Goal: Communication & Community: Answer question/provide support

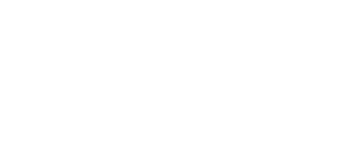
click at [319, 0] on html at bounding box center [171, 0] width 343 height 0
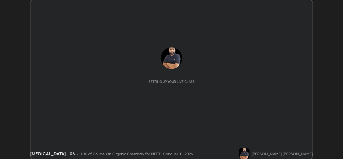
scroll to position [159, 343]
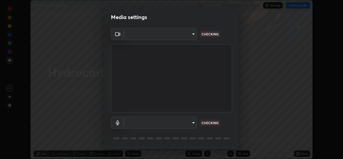
type input "1f41c6c9791060f8641ac520f6899d8620682ebda803063f8a141d25c78f08ec"
click at [168, 124] on body "Erase all [MEDICAL_DATA] - 06 Recording CLASS STARTS IN 3 MINS Settings START C…" at bounding box center [171, 79] width 343 height 159
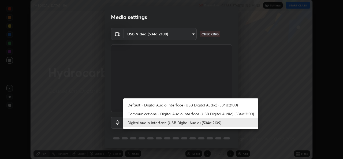
click at [160, 112] on li "Communications - Digital Audio Interface (USB Digital Audio) (534d:2109)" at bounding box center [190, 113] width 135 height 9
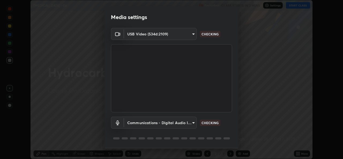
click at [157, 118] on body "Erase all [MEDICAL_DATA] - 06 Recording CLASS STARTS IN 3 MINS Settings START C…" at bounding box center [171, 79] width 343 height 159
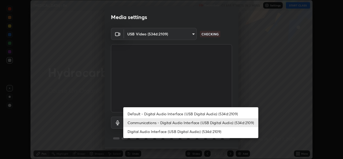
click at [156, 135] on li "Digital Audio Interface (USB Digital Audio) (534d:2109)" at bounding box center [190, 131] width 135 height 9
type input "f295510aab7fc519ba2ff16faa6f07a5746b517eedcb4ab4bf157618f1e6795d"
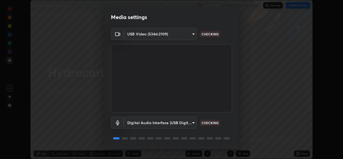
scroll to position [17, 0]
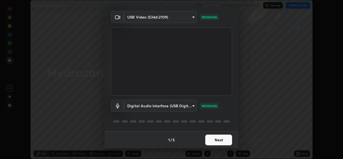
click at [221, 140] on button "Next" at bounding box center [218, 139] width 27 height 11
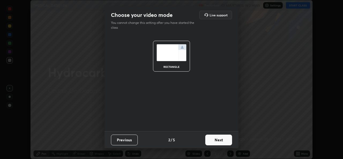
scroll to position [0, 0]
click at [222, 139] on button "Next" at bounding box center [218, 139] width 27 height 11
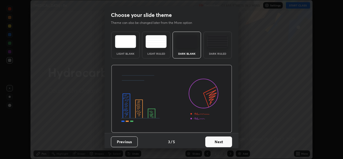
click at [222, 139] on button "Next" at bounding box center [218, 141] width 27 height 11
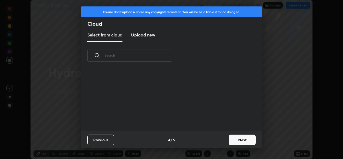
click at [223, 140] on div "Previous 4 / 5 Next" at bounding box center [171, 139] width 181 height 17
click at [229, 138] on button "Next" at bounding box center [242, 139] width 27 height 11
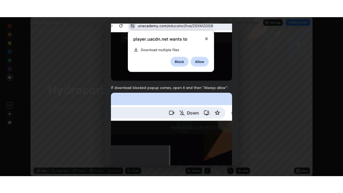
scroll to position [126, 0]
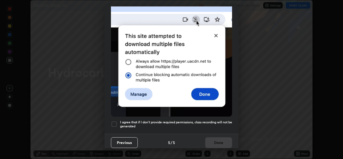
click at [111, 124] on div at bounding box center [114, 124] width 6 height 6
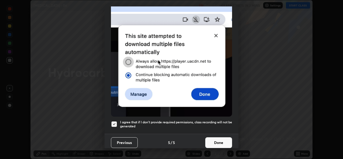
click at [210, 138] on button "Done" at bounding box center [218, 142] width 27 height 11
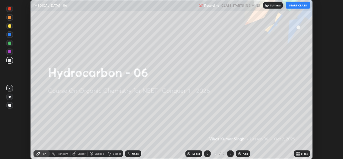
click at [297, 152] on icon at bounding box center [296, 152] width 1 height 1
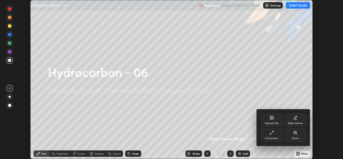
click at [273, 136] on div "Full screen" at bounding box center [271, 135] width 21 height 13
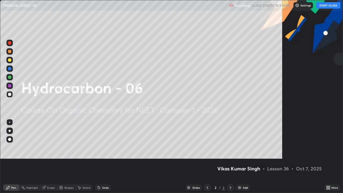
scroll to position [193, 343]
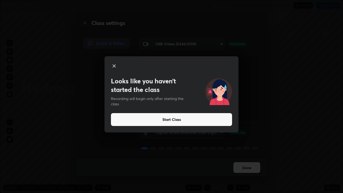
click at [208, 115] on button "Start Class" at bounding box center [171, 119] width 121 height 13
click at [207, 118] on button "Start Class" at bounding box center [171, 119] width 121 height 13
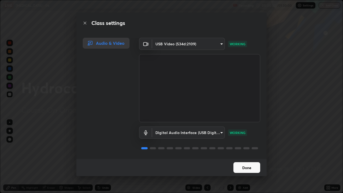
click at [247, 159] on button "Done" at bounding box center [246, 167] width 27 height 11
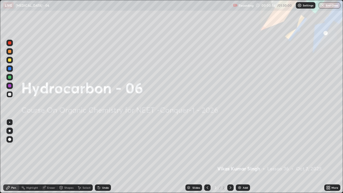
click at [246, 159] on div "Add" at bounding box center [243, 187] width 14 height 6
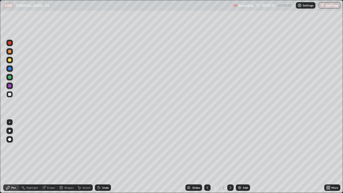
click at [10, 44] on div at bounding box center [9, 42] width 3 height 3
click at [11, 94] on div at bounding box center [9, 94] width 3 height 3
click at [10, 78] on div at bounding box center [9, 77] width 3 height 3
click at [11, 94] on div at bounding box center [9, 94] width 3 height 3
click at [105, 159] on div "Undo" at bounding box center [105, 187] width 7 height 3
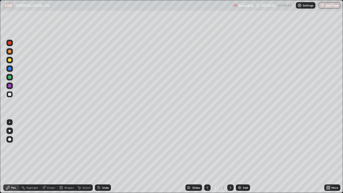
click at [103, 159] on div "Undo" at bounding box center [103, 187] width 16 height 6
click at [230, 159] on div at bounding box center [230, 187] width 6 height 6
click at [245, 159] on div "Add" at bounding box center [245, 187] width 5 height 3
click at [10, 43] on div at bounding box center [9, 42] width 3 height 3
click at [10, 94] on div at bounding box center [9, 94] width 3 height 3
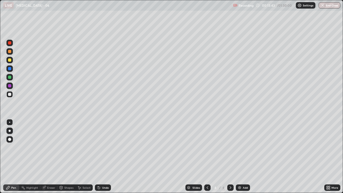
click at [246, 159] on div "Add" at bounding box center [245, 187] width 5 height 3
click at [244, 159] on div "Add" at bounding box center [243, 187] width 14 height 6
click at [11, 44] on div at bounding box center [9, 42] width 3 height 3
click at [12, 95] on div at bounding box center [9, 94] width 6 height 6
click at [11, 69] on div at bounding box center [9, 68] width 3 height 3
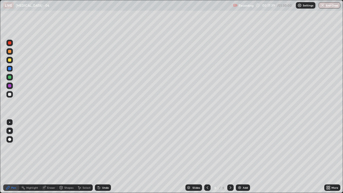
click at [9, 93] on div at bounding box center [9, 94] width 3 height 3
click at [244, 159] on div "Add" at bounding box center [243, 187] width 14 height 6
click at [10, 60] on div at bounding box center [9, 59] width 3 height 3
click at [10, 95] on div at bounding box center [9, 94] width 3 height 3
click at [246, 159] on div "Add" at bounding box center [245, 187] width 5 height 3
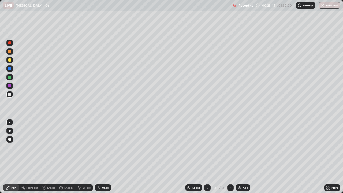
click at [12, 51] on div at bounding box center [9, 51] width 6 height 6
click at [10, 69] on div at bounding box center [9, 68] width 3 height 3
click at [12, 95] on div at bounding box center [9, 94] width 6 height 6
click at [10, 86] on div at bounding box center [9, 85] width 3 height 3
click at [9, 94] on div at bounding box center [9, 94] width 3 height 3
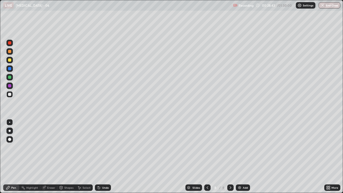
click at [12, 69] on div at bounding box center [9, 68] width 6 height 6
click at [10, 86] on div at bounding box center [9, 85] width 3 height 3
click at [11, 93] on div at bounding box center [9, 94] width 3 height 3
click at [246, 159] on div "Add" at bounding box center [245, 187] width 5 height 3
click at [102, 159] on div "Undo" at bounding box center [105, 187] width 7 height 3
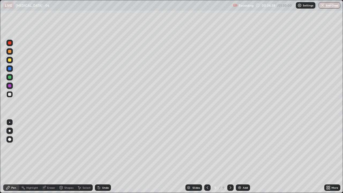
click at [103, 159] on div "Undo" at bounding box center [105, 187] width 7 height 3
click at [102, 159] on div "Undo" at bounding box center [105, 187] width 7 height 3
click at [12, 94] on div at bounding box center [9, 94] width 6 height 6
click at [11, 42] on div at bounding box center [9, 42] width 3 height 3
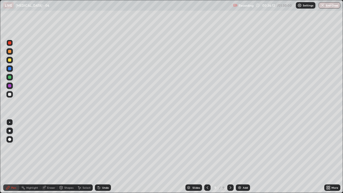
click at [10, 93] on div at bounding box center [9, 94] width 3 height 3
click at [103, 159] on div "Undo" at bounding box center [103, 187] width 16 height 6
click at [12, 42] on div at bounding box center [9, 43] width 6 height 6
click at [12, 94] on div at bounding box center [9, 94] width 6 height 6
click at [246, 159] on div "Add" at bounding box center [245, 187] width 5 height 3
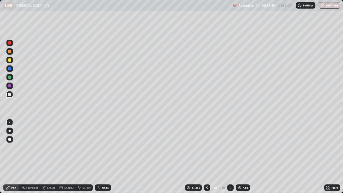
click at [12, 52] on div at bounding box center [9, 51] width 6 height 6
click at [8, 94] on div at bounding box center [9, 94] width 3 height 3
click at [11, 59] on div at bounding box center [9, 59] width 3 height 3
click at [103, 159] on div "Undo" at bounding box center [105, 187] width 7 height 3
click at [11, 95] on div at bounding box center [9, 94] width 3 height 3
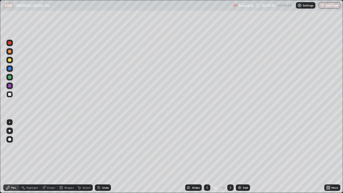
click at [12, 69] on div at bounding box center [9, 68] width 6 height 6
click at [12, 95] on div at bounding box center [9, 94] width 6 height 6
click at [103, 159] on div "Undo" at bounding box center [105, 187] width 7 height 3
click at [103, 159] on div "Undo" at bounding box center [103, 187] width 16 height 6
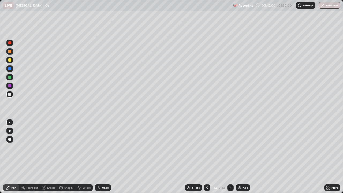
click at [101, 159] on div "Undo" at bounding box center [103, 187] width 16 height 6
click at [10, 97] on div at bounding box center [9, 94] width 6 height 6
click at [10, 78] on div at bounding box center [9, 77] width 3 height 3
click at [12, 93] on div at bounding box center [9, 94] width 6 height 6
click at [10, 86] on div at bounding box center [9, 85] width 3 height 3
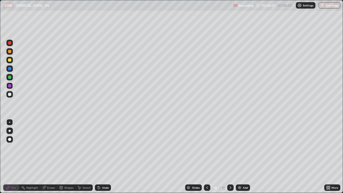
click at [8, 95] on div at bounding box center [9, 94] width 3 height 3
click at [244, 159] on div "Add" at bounding box center [243, 187] width 14 height 6
click at [11, 70] on div at bounding box center [9, 68] width 3 height 3
click at [11, 95] on div at bounding box center [9, 94] width 3 height 3
click at [9, 42] on div at bounding box center [9, 42] width 3 height 3
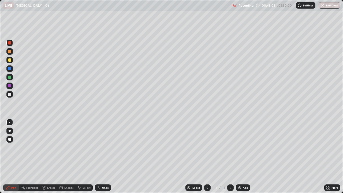
click at [7, 95] on div at bounding box center [9, 94] width 6 height 6
click at [207, 159] on icon at bounding box center [207, 187] width 4 height 4
click at [230, 159] on icon at bounding box center [230, 187] width 4 height 4
click at [207, 159] on icon at bounding box center [207, 187] width 4 height 4
click at [230, 159] on icon at bounding box center [230, 187] width 4 height 4
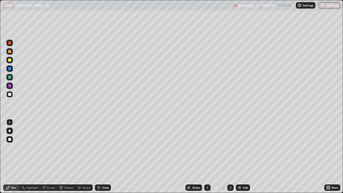
click at [105, 159] on div "Undo" at bounding box center [105, 187] width 7 height 3
click at [229, 159] on icon at bounding box center [230, 187] width 4 height 4
click at [246, 159] on div "Add" at bounding box center [245, 187] width 5 height 3
click at [10, 70] on div at bounding box center [9, 68] width 3 height 3
click at [11, 97] on div at bounding box center [9, 94] width 6 height 6
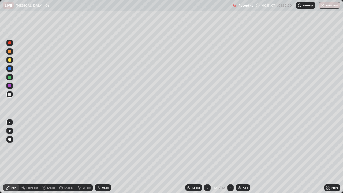
click at [103, 159] on div "Undo" at bounding box center [105, 187] width 7 height 3
click at [107, 159] on div "Undo" at bounding box center [103, 187] width 16 height 6
click at [207, 159] on icon at bounding box center [208, 187] width 2 height 3
click at [206, 159] on icon at bounding box center [207, 187] width 4 height 4
click at [232, 159] on div at bounding box center [230, 187] width 6 height 6
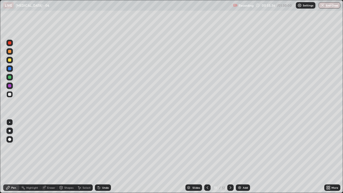
click at [230, 159] on div at bounding box center [230, 187] width 6 height 6
click at [245, 159] on div "Add" at bounding box center [245, 187] width 5 height 3
click at [10, 87] on div at bounding box center [9, 85] width 3 height 3
click at [11, 95] on div at bounding box center [9, 94] width 3 height 3
click at [8, 69] on div at bounding box center [9, 68] width 3 height 3
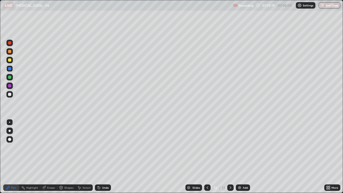
click at [10, 88] on div at bounding box center [9, 85] width 6 height 6
click at [245, 159] on div "Add" at bounding box center [245, 187] width 5 height 3
click at [11, 95] on div at bounding box center [9, 94] width 3 height 3
click at [106, 159] on div "Undo" at bounding box center [105, 187] width 7 height 3
click at [101, 159] on div "Undo" at bounding box center [103, 187] width 16 height 6
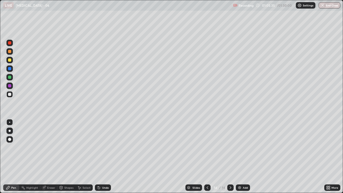
click at [102, 159] on div "Undo" at bounding box center [103, 187] width 16 height 6
click at [232, 159] on div at bounding box center [230, 187] width 6 height 6
click at [247, 159] on div "Add" at bounding box center [245, 187] width 5 height 3
click at [207, 159] on icon at bounding box center [208, 187] width 2 height 3
click at [205, 159] on div at bounding box center [207, 187] width 6 height 6
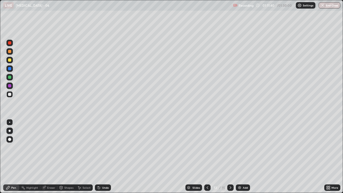
click at [207, 159] on icon at bounding box center [207, 187] width 4 height 4
click at [207, 159] on div at bounding box center [207, 187] width 6 height 6
click at [204, 159] on div at bounding box center [207, 187] width 6 height 6
click at [329, 6] on button "End Class" at bounding box center [329, 5] width 22 height 6
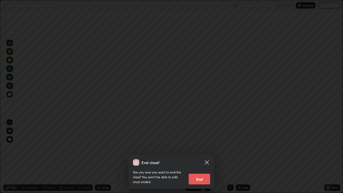
click at [199, 159] on button "End" at bounding box center [199, 179] width 21 height 11
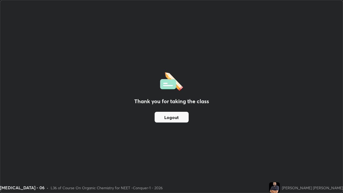
click at [176, 118] on button "Logout" at bounding box center [172, 117] width 34 height 11
